Goal: Book appointment/travel/reservation

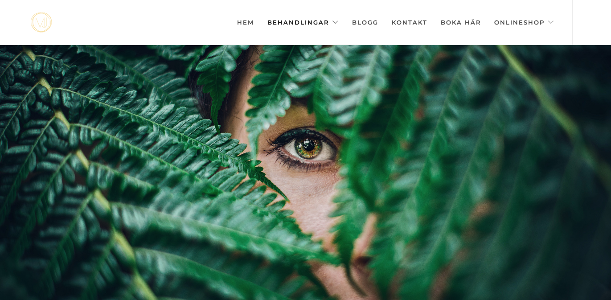
click at [317, 26] on link "Behandlingar" at bounding box center [302, 22] width 71 height 45
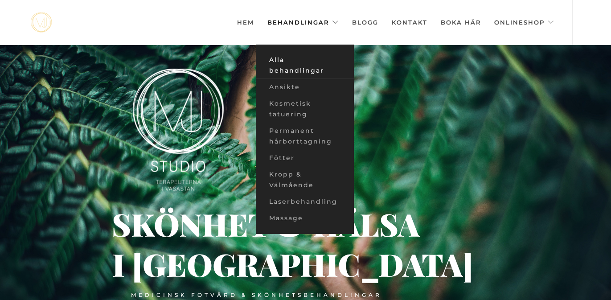
click at [293, 70] on link "Alla behandlingar" at bounding box center [305, 65] width 98 height 27
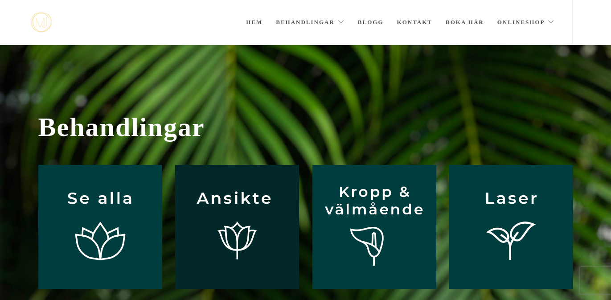
click at [261, 192] on img at bounding box center [237, 227] width 124 height 124
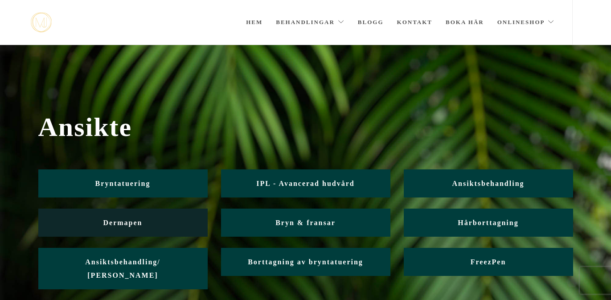
click at [168, 224] on link "Dermapen" at bounding box center [122, 223] width 169 height 28
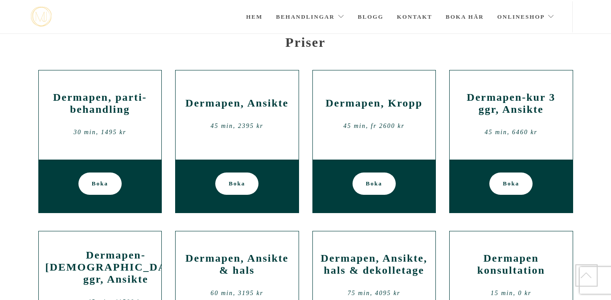
scroll to position [842, 0]
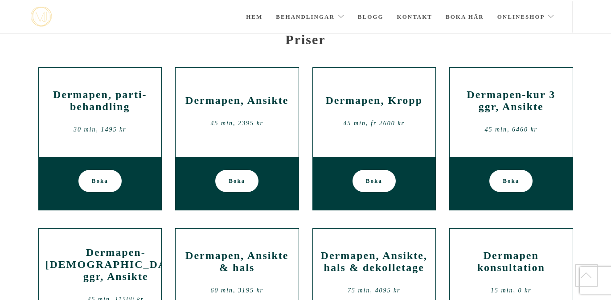
drag, startPoint x: 238, startPoint y: 124, endPoint x: 253, endPoint y: 124, distance: 15.1
click at [253, 124] on div "45 min, 2395 kr" at bounding box center [237, 123] width 110 height 13
